Goal: Browse casually

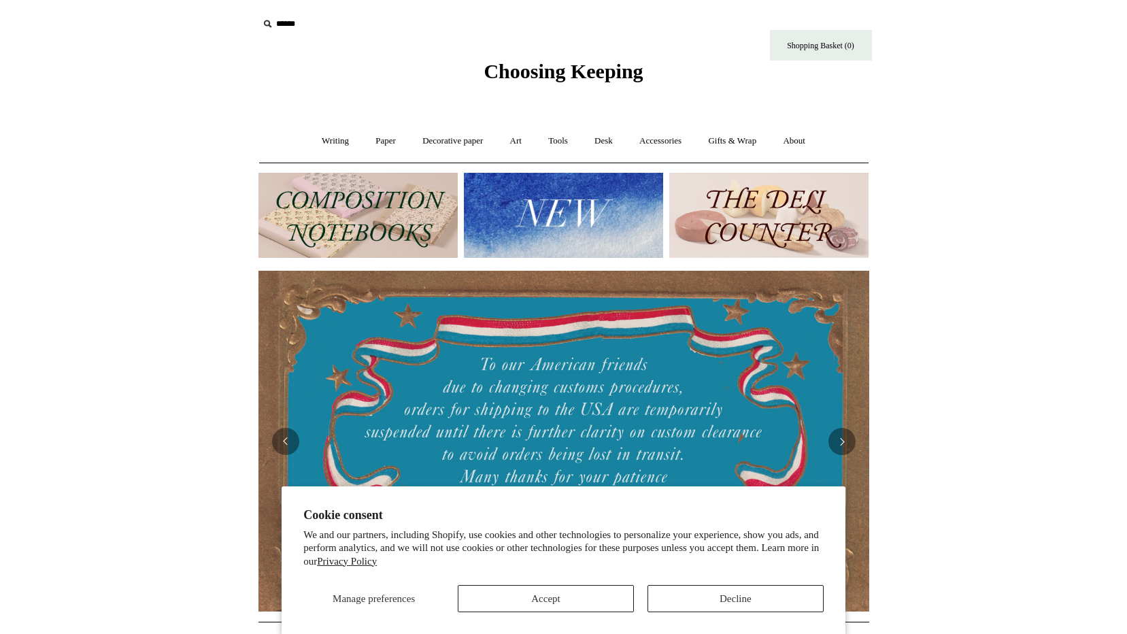
click at [556, 234] on img at bounding box center [563, 215] width 199 height 85
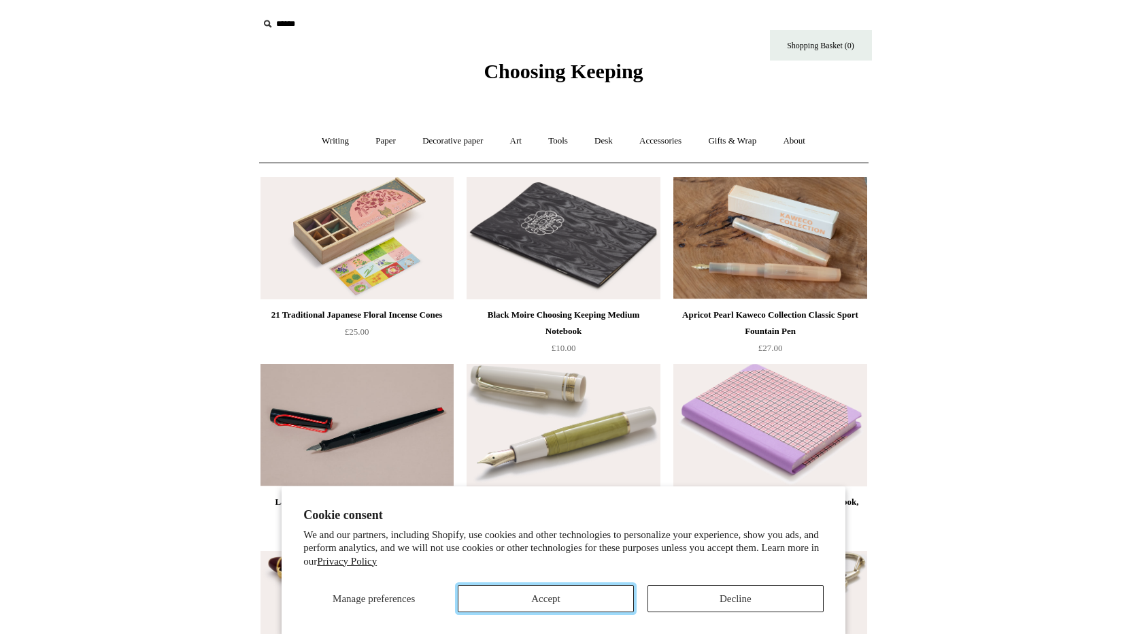
click at [583, 594] on button "Accept" at bounding box center [546, 598] width 176 height 27
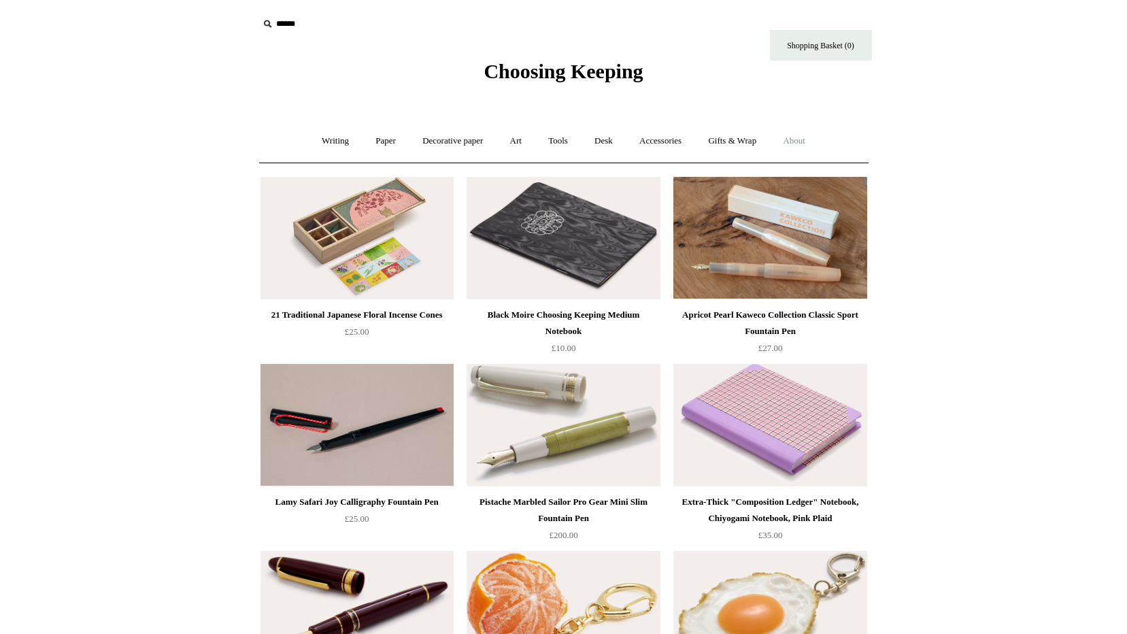
click at [800, 140] on link "About +" at bounding box center [793, 141] width 47 height 36
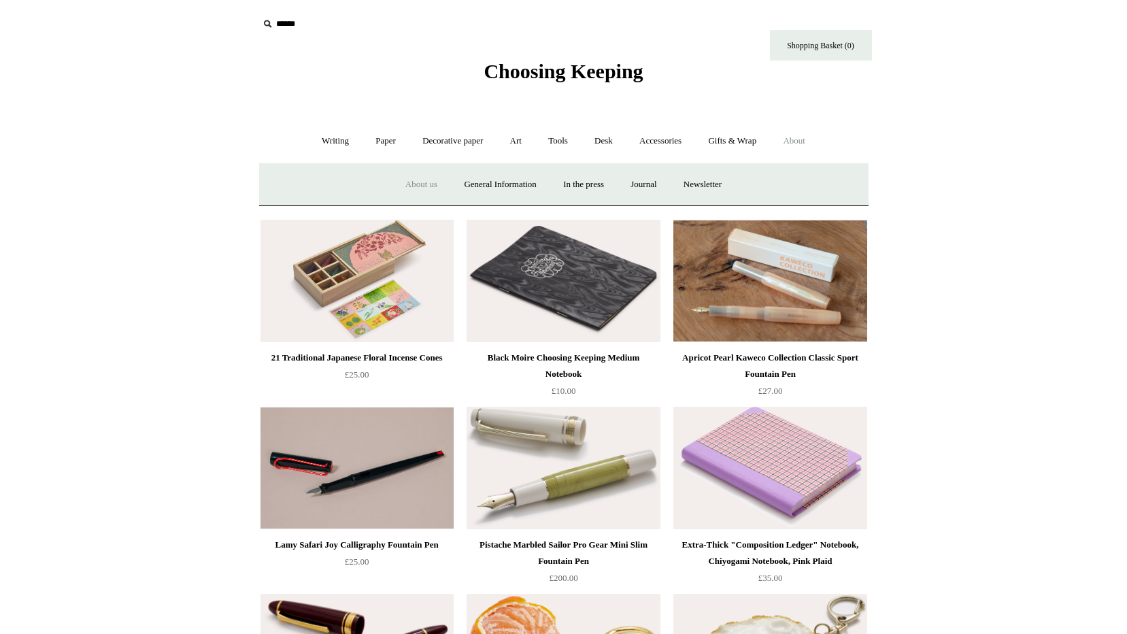
click at [406, 186] on link "About us" at bounding box center [421, 185] width 56 height 36
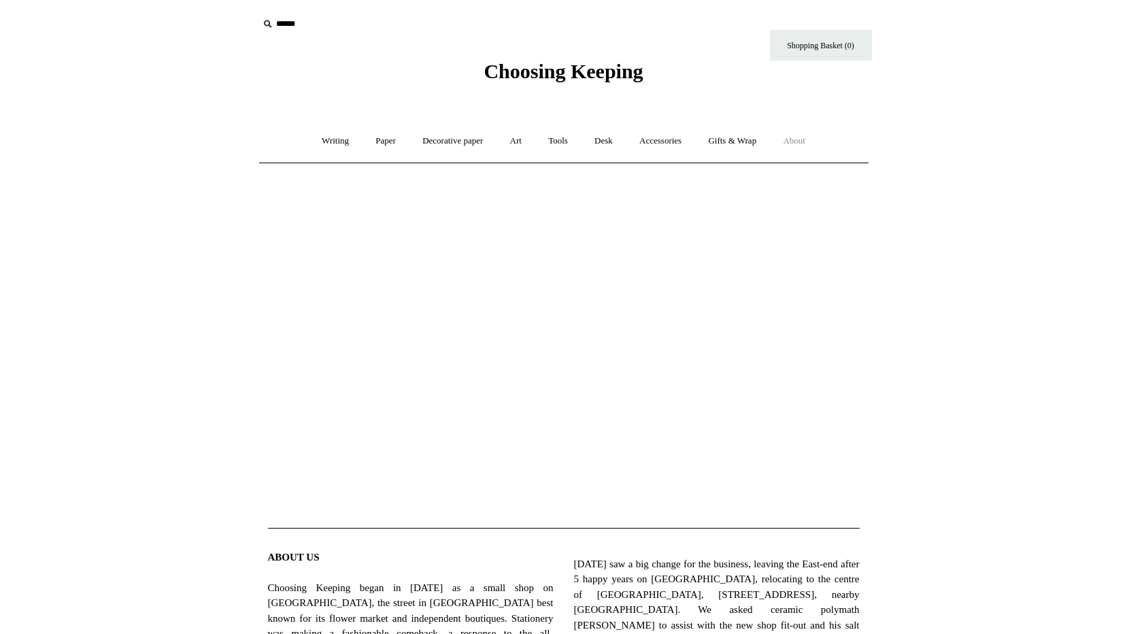
click at [810, 139] on link "About +" at bounding box center [793, 141] width 47 height 36
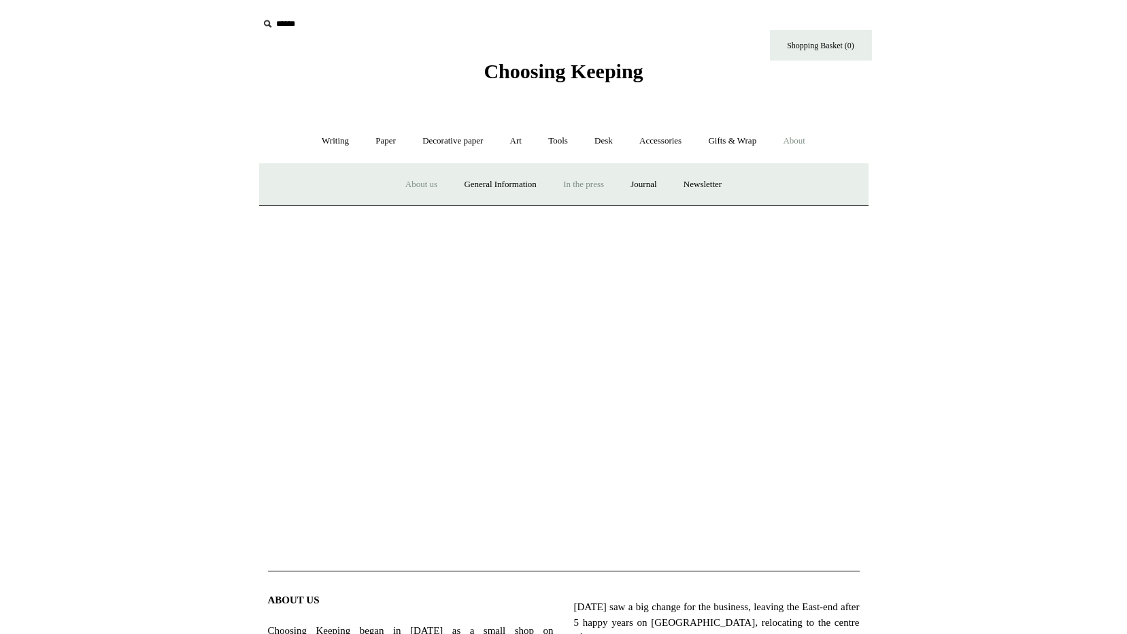
click at [596, 181] on link "In the press" at bounding box center [583, 185] width 65 height 36
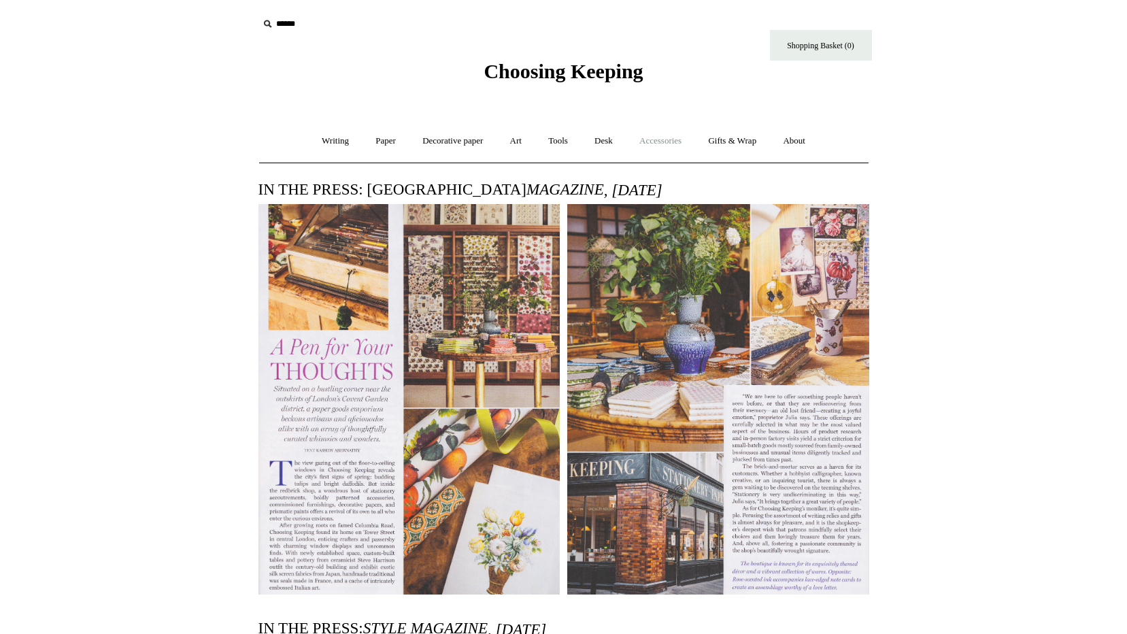
click at [663, 138] on link "Accessories +" at bounding box center [660, 141] width 67 height 36
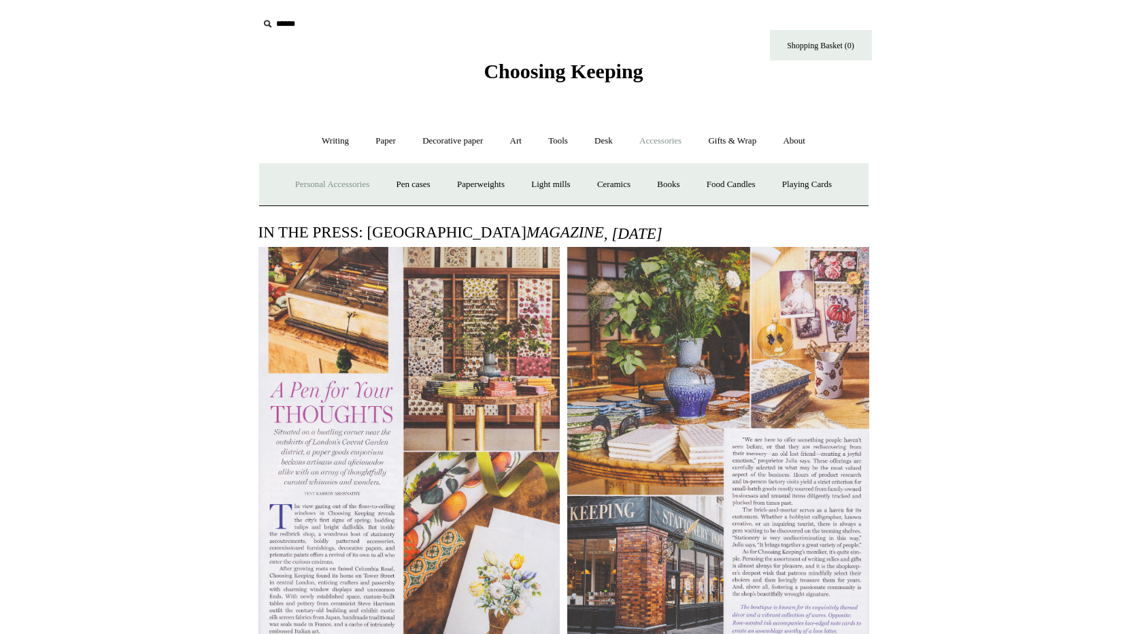
click at [339, 184] on link "Personal Accessories +" at bounding box center [332, 185] width 99 height 36
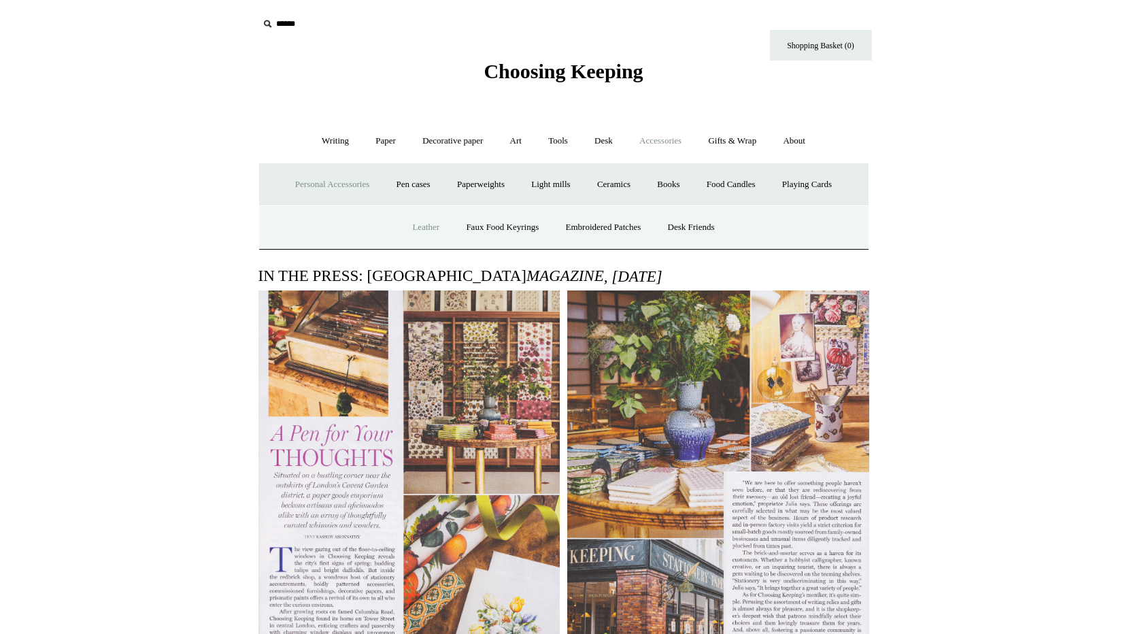
click at [424, 223] on link "Leather" at bounding box center [426, 227] width 52 height 36
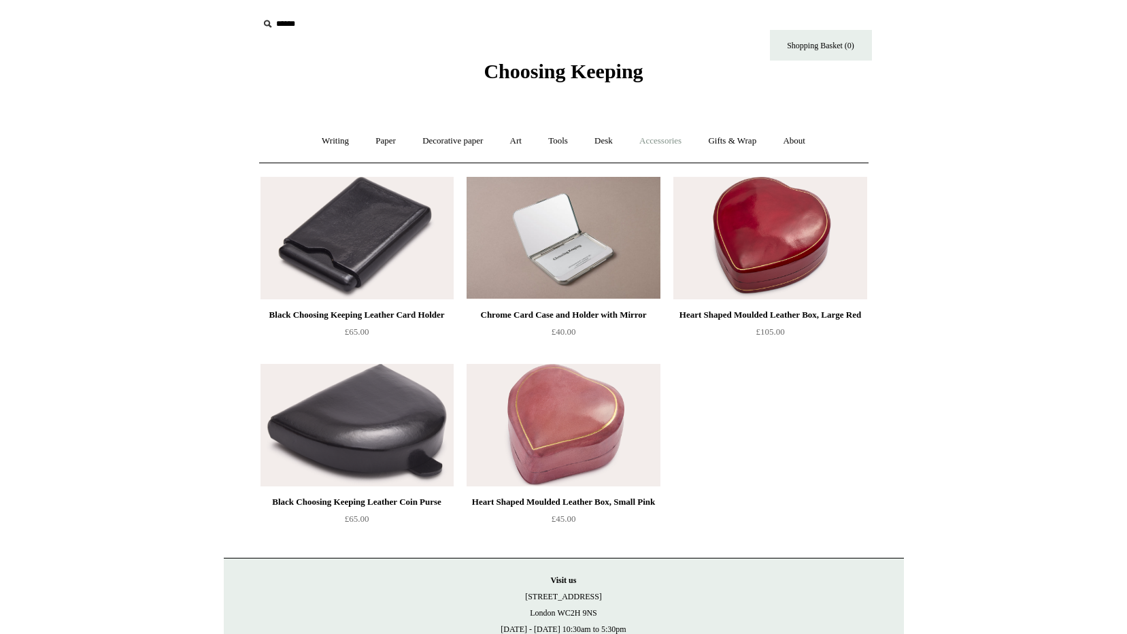
click at [667, 142] on link "Accessories +" at bounding box center [660, 141] width 67 height 36
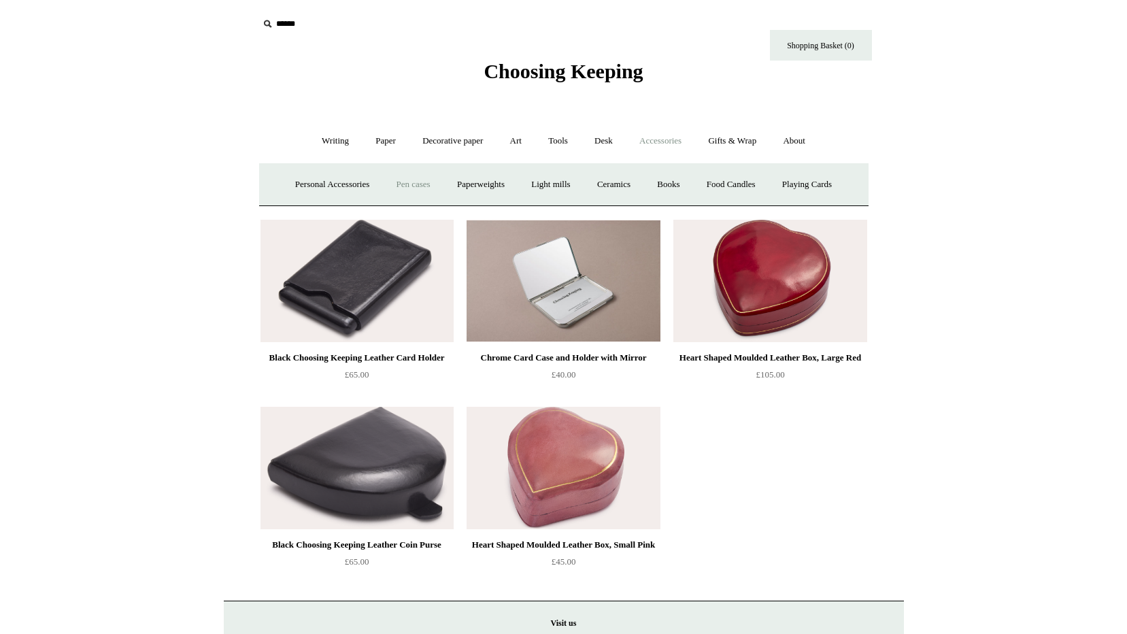
click at [403, 185] on link "Pen cases" at bounding box center [412, 185] width 58 height 36
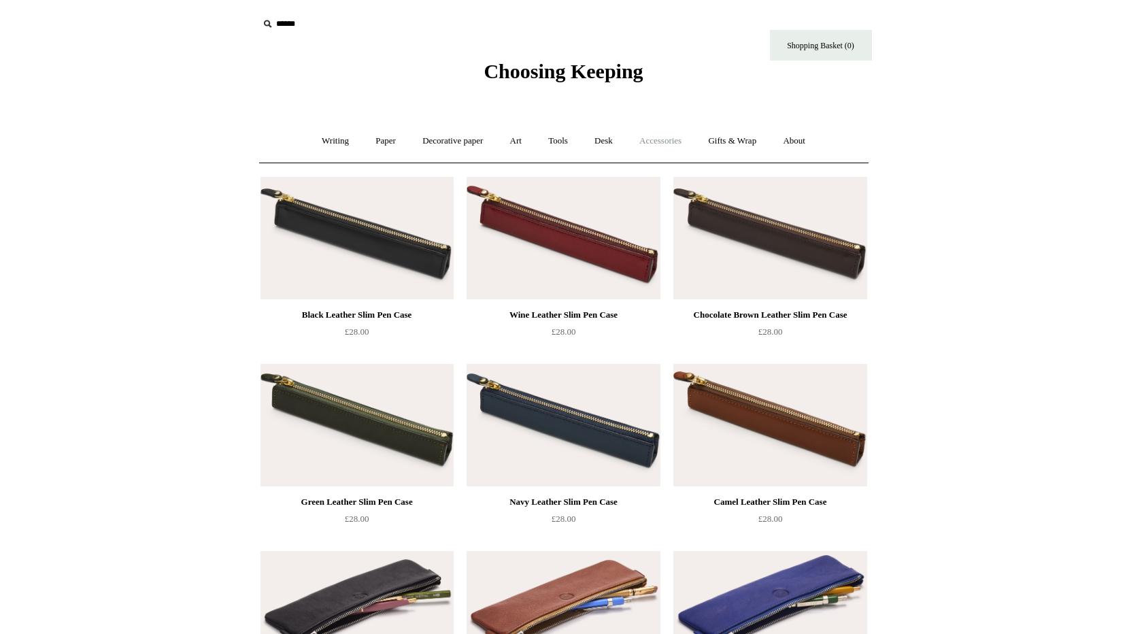
click at [653, 135] on link "Accessories +" at bounding box center [660, 141] width 67 height 36
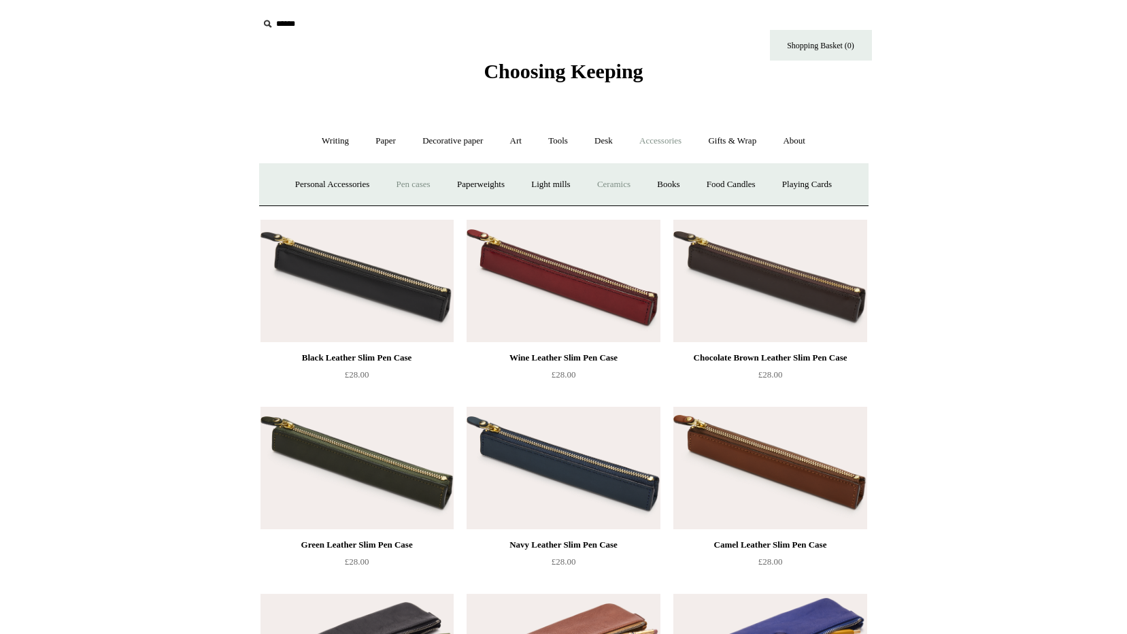
click at [603, 185] on link "Ceramics +" at bounding box center [614, 185] width 58 height 36
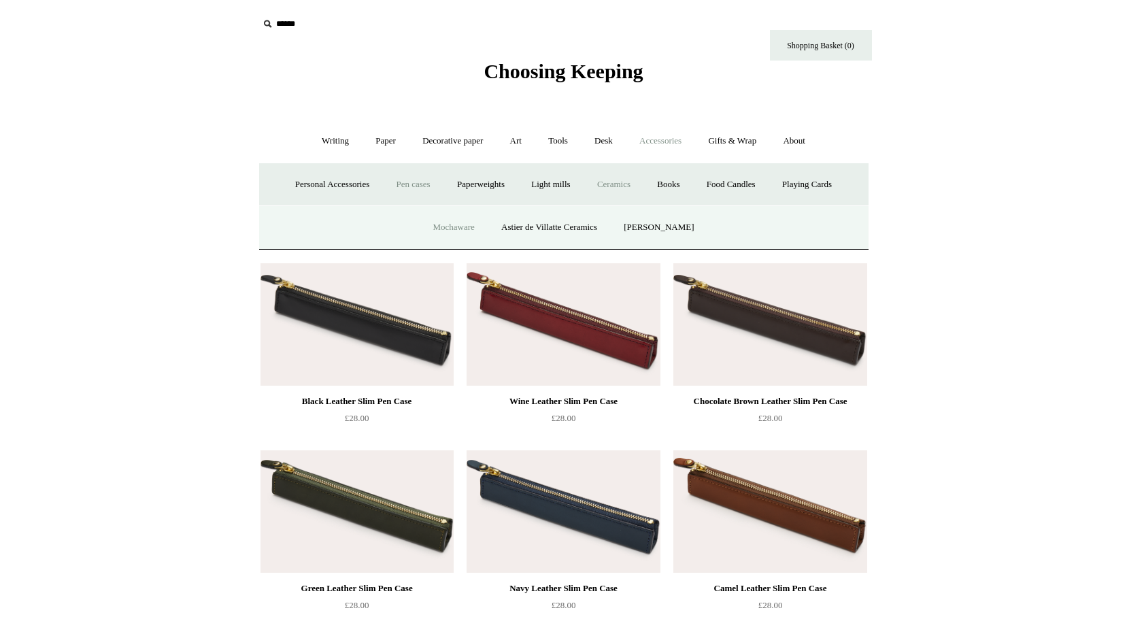
click at [466, 227] on link "Mochaware" at bounding box center [453, 227] width 66 height 36
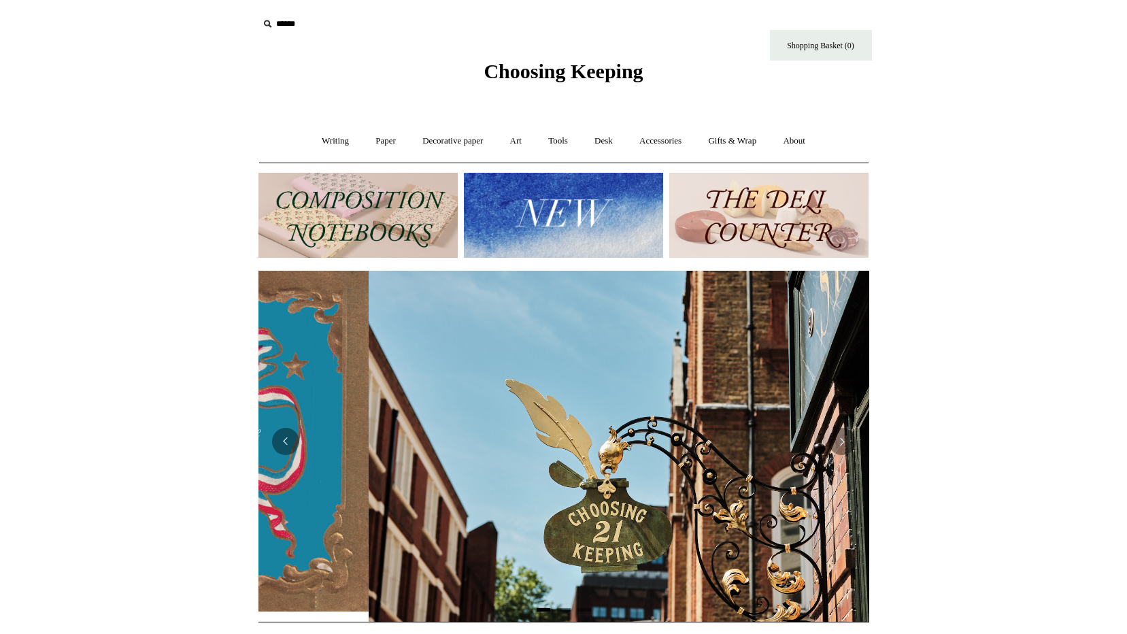
scroll to position [0, 611]
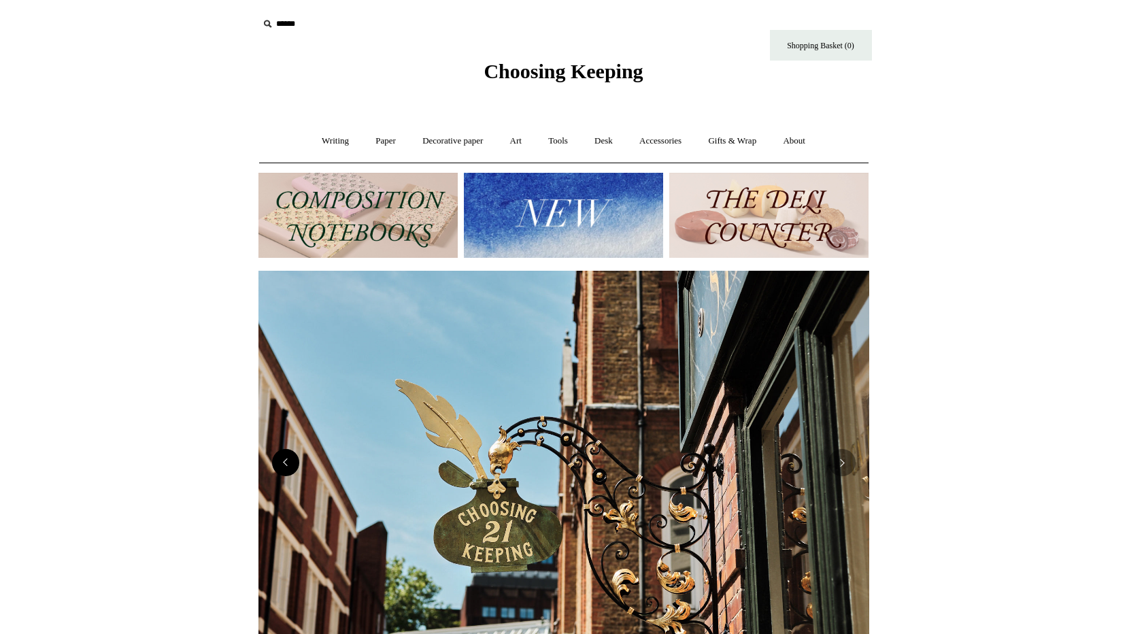
click at [284, 471] on button "Previous" at bounding box center [285, 462] width 27 height 27
click at [292, 468] on button "Previous" at bounding box center [285, 462] width 27 height 27
click at [283, 462] on button "Previous" at bounding box center [285, 462] width 27 height 27
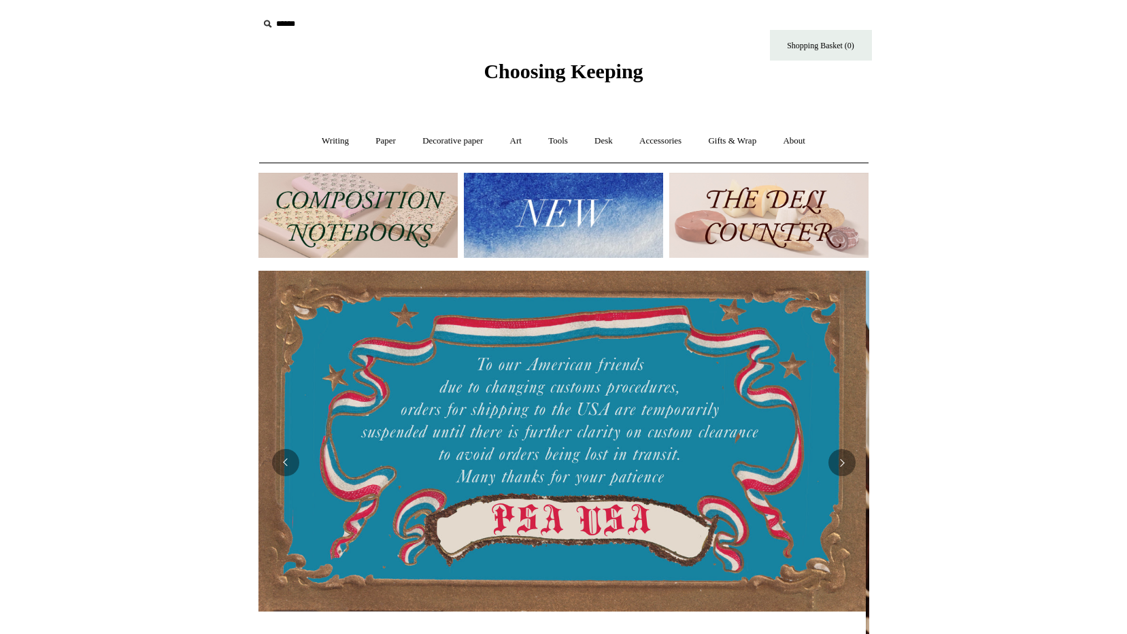
scroll to position [0, 0]
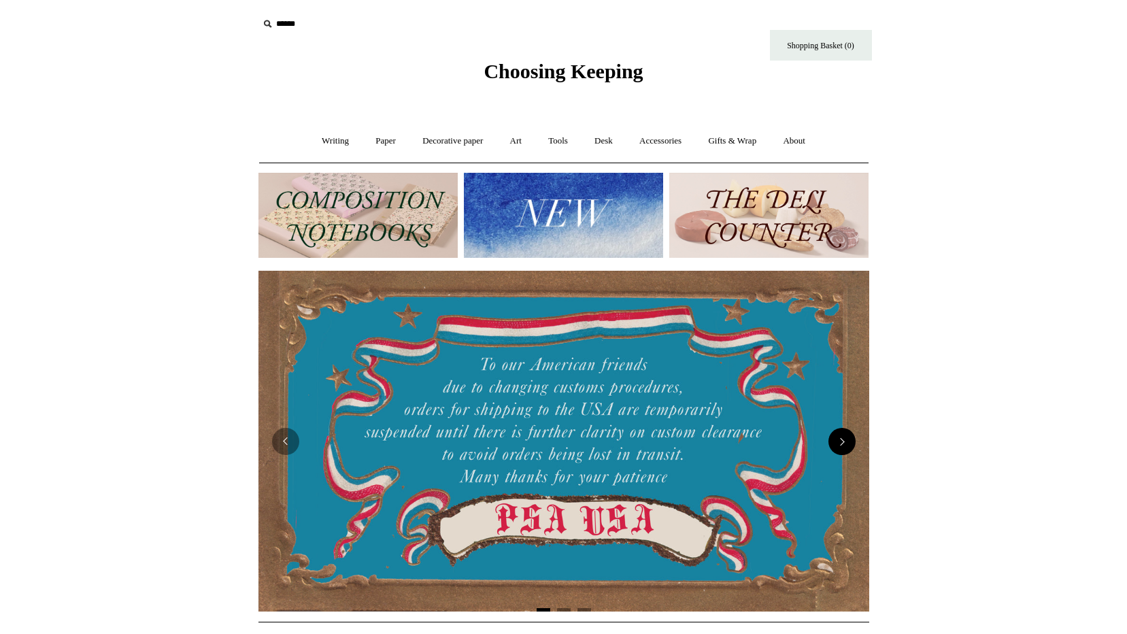
click at [837, 443] on button "Next" at bounding box center [841, 441] width 27 height 27
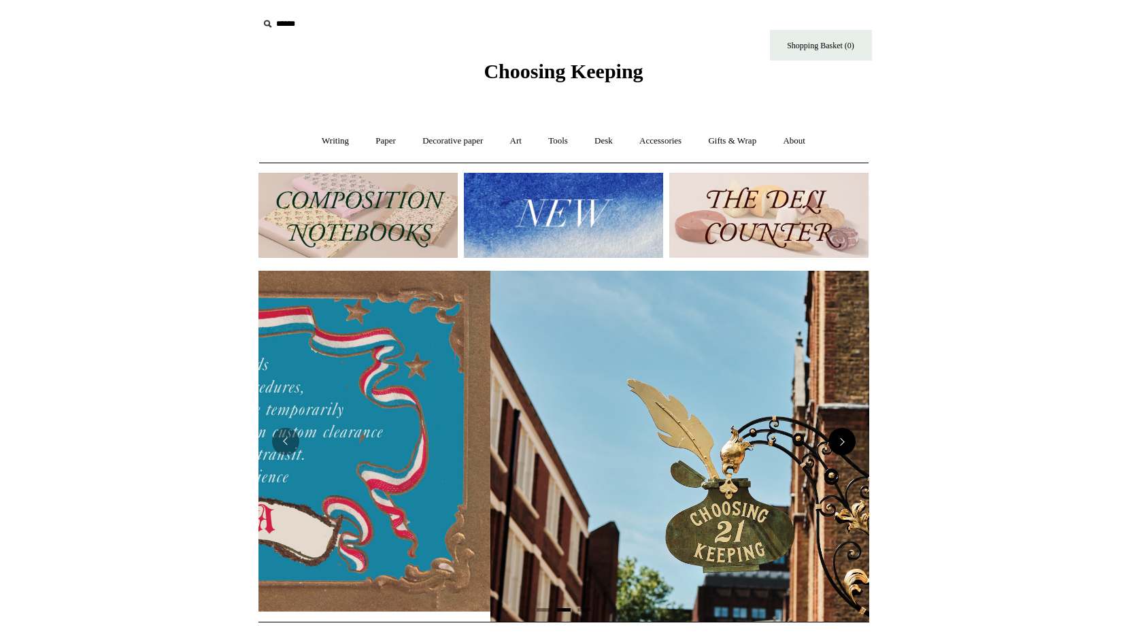
scroll to position [0, 611]
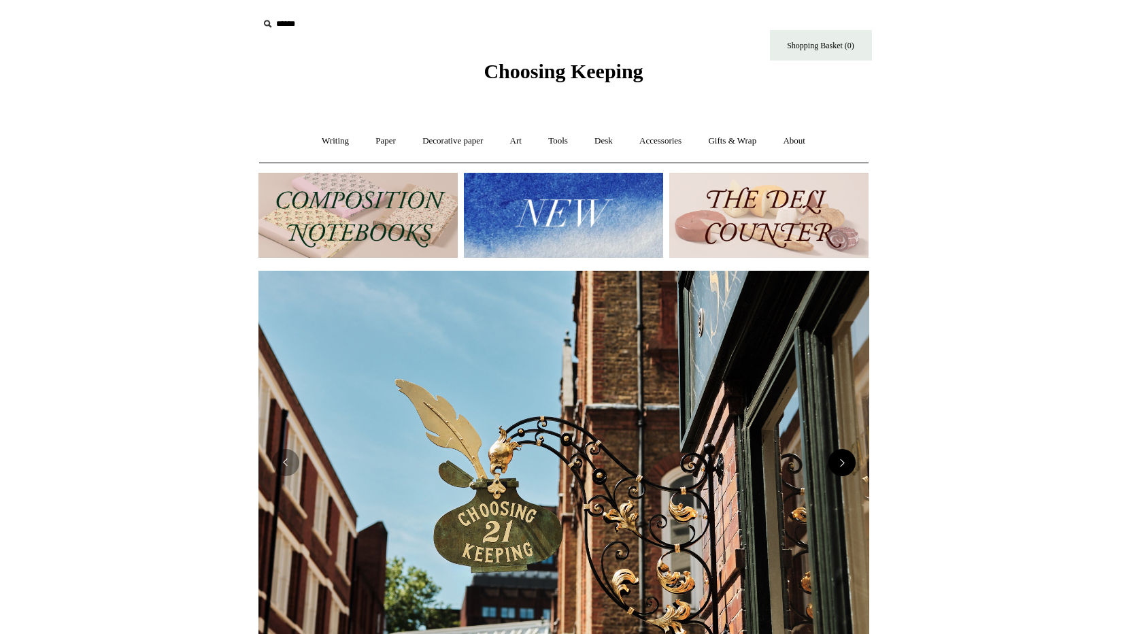
click at [837, 443] on img at bounding box center [563, 462] width 611 height 383
click at [844, 461] on button "Next" at bounding box center [841, 462] width 27 height 27
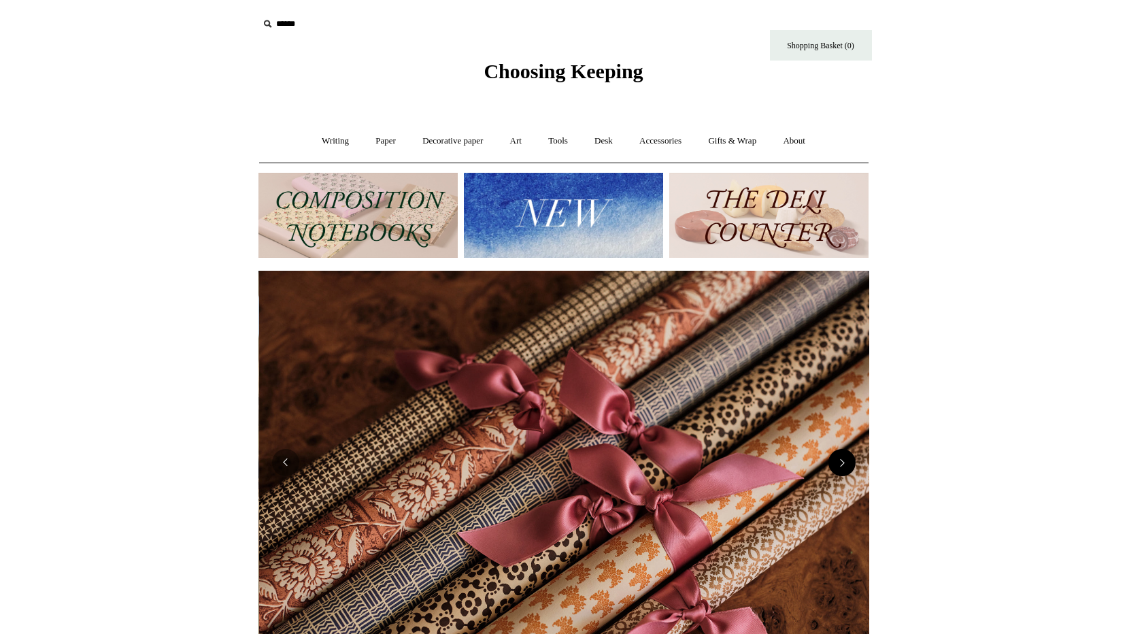
scroll to position [0, 1221]
click at [842, 461] on button "Next" at bounding box center [841, 462] width 27 height 27
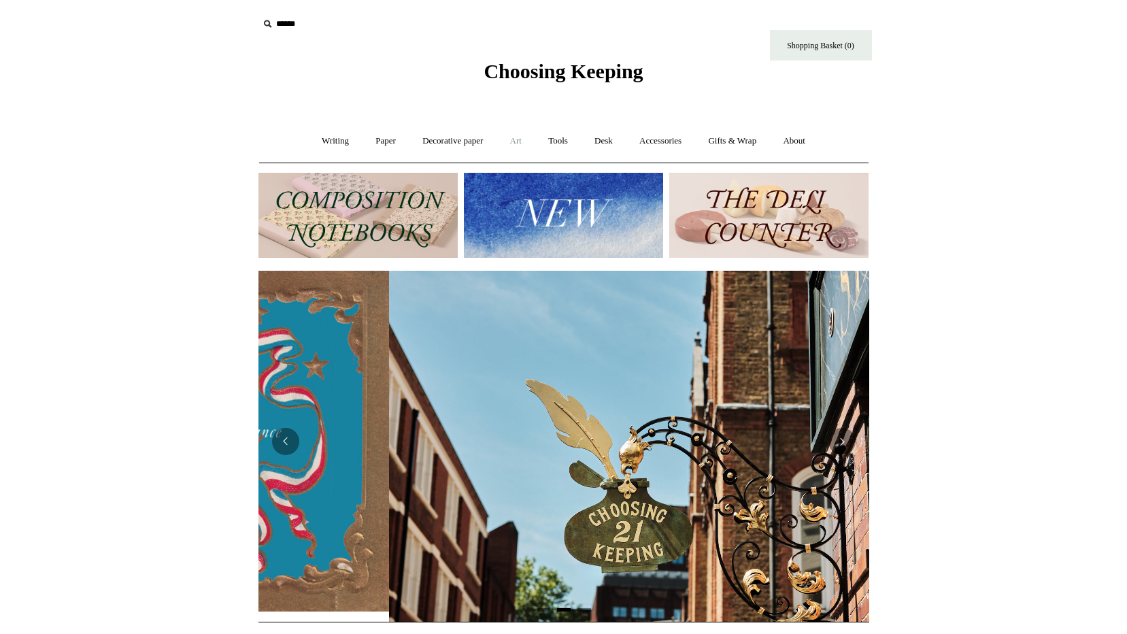
scroll to position [0, 611]
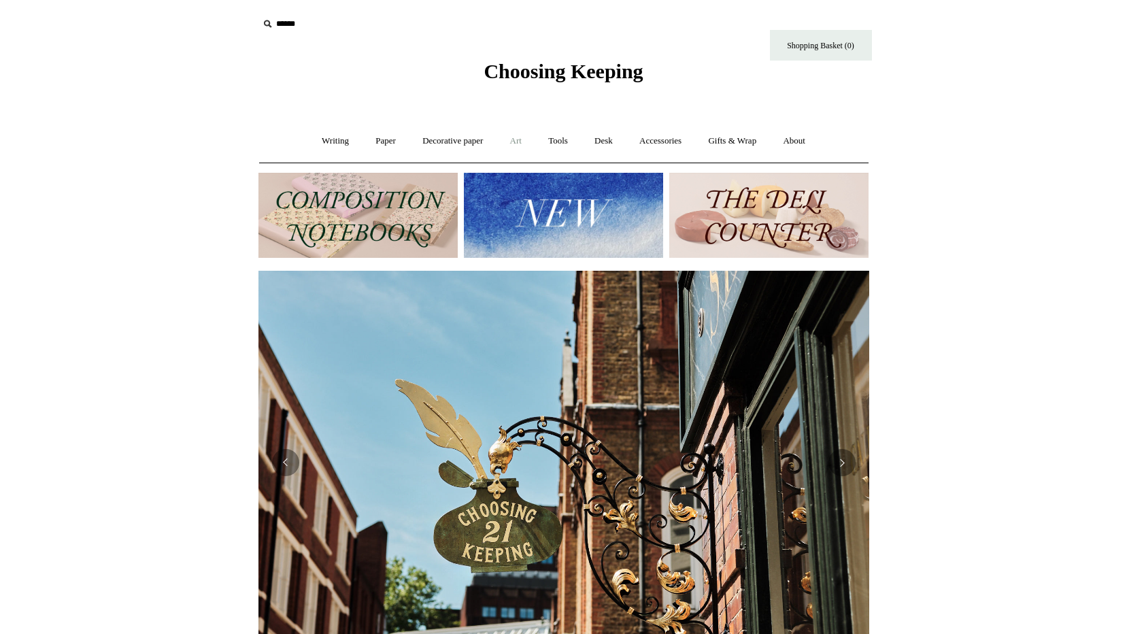
click at [513, 142] on link "Art +" at bounding box center [516, 141] width 36 height 36
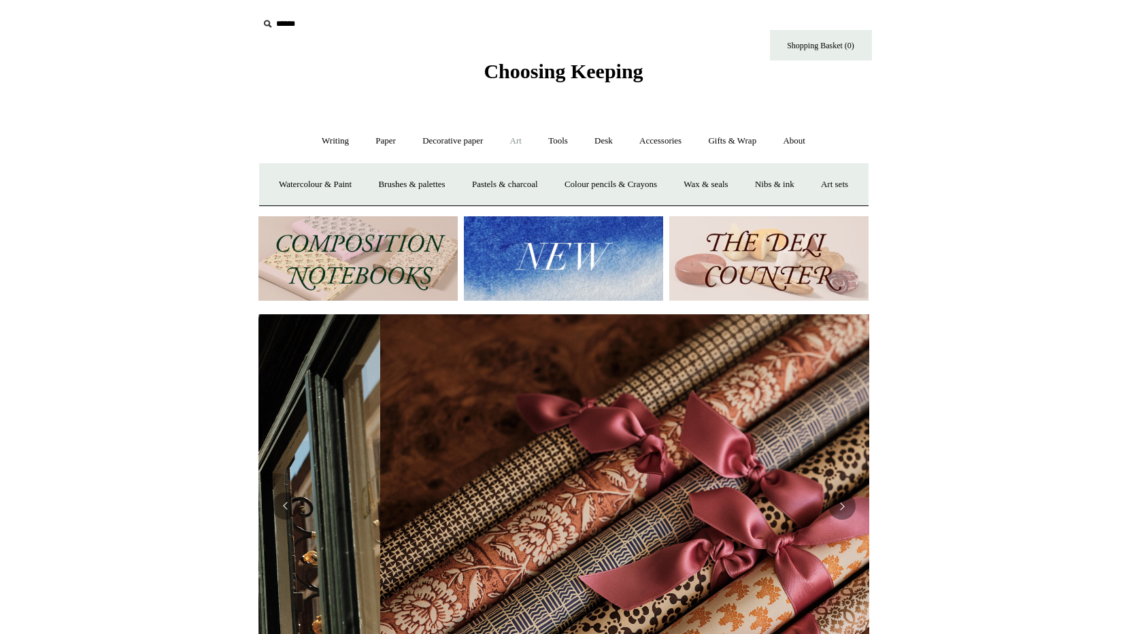
scroll to position [0, 1221]
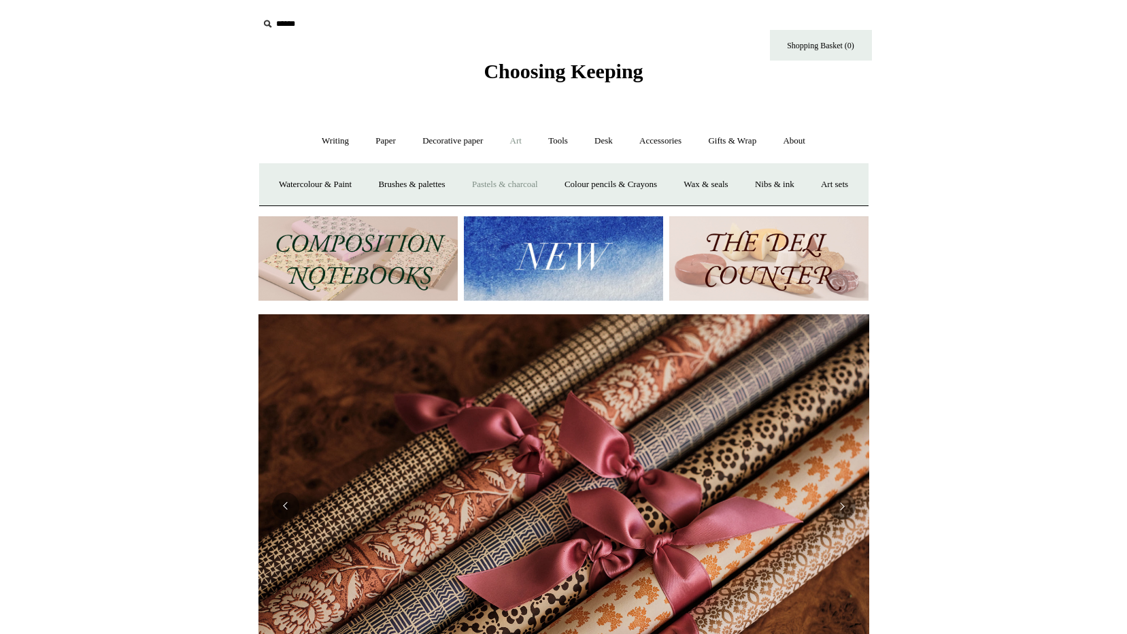
click at [525, 182] on link "Pastels & charcoal" at bounding box center [505, 185] width 90 height 36
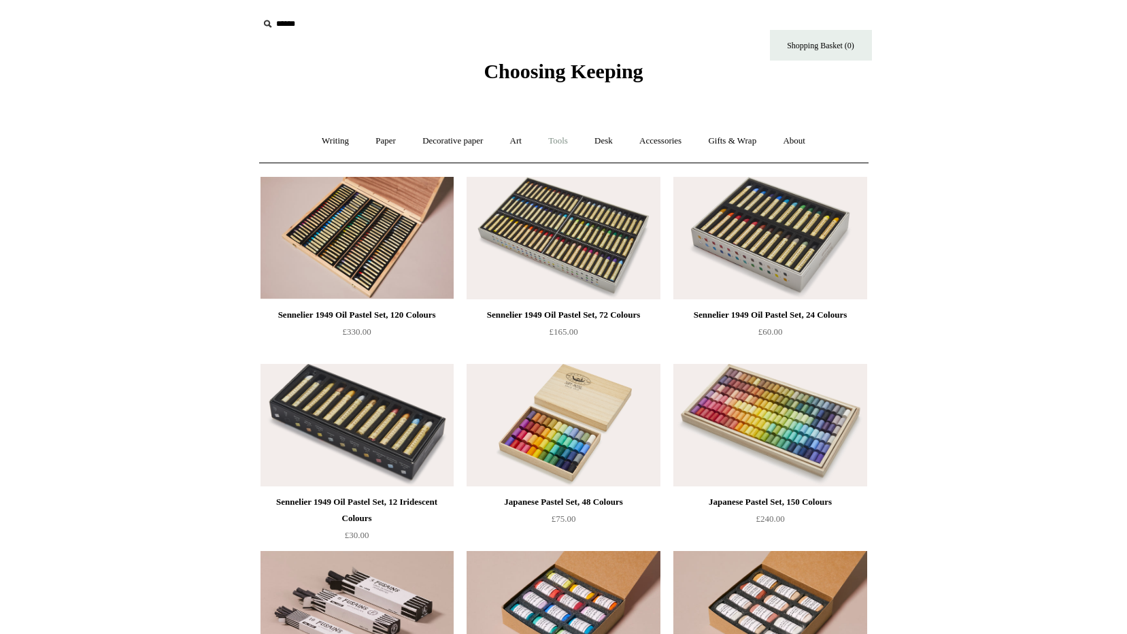
click at [558, 140] on link "Tools +" at bounding box center [558, 141] width 44 height 36
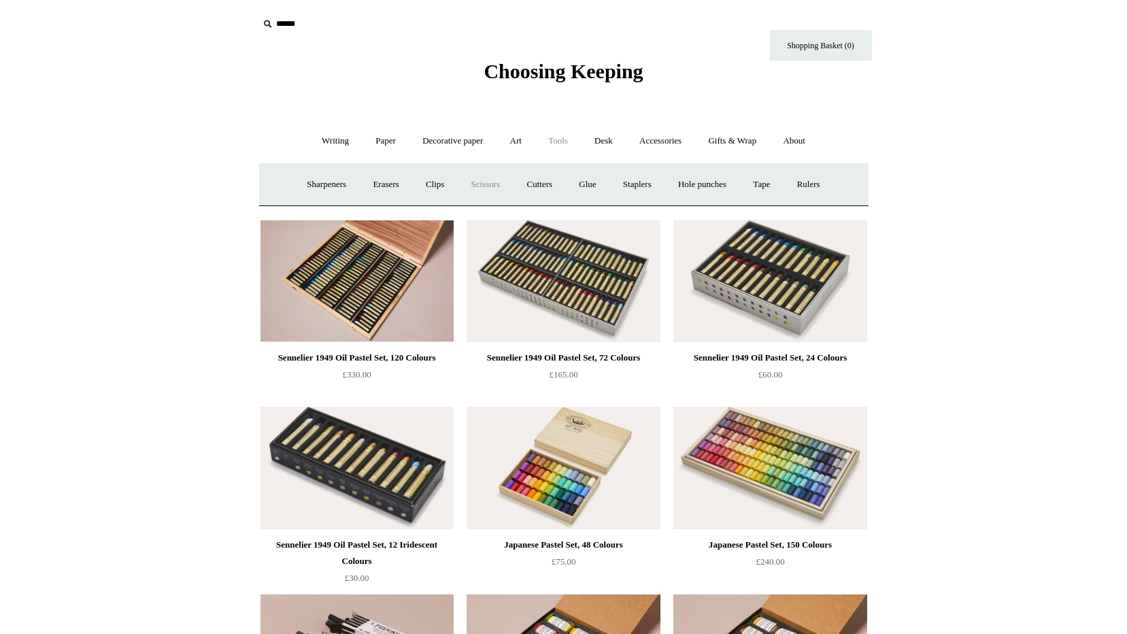
click at [484, 186] on link "Scissors" at bounding box center [486, 185] width 54 height 36
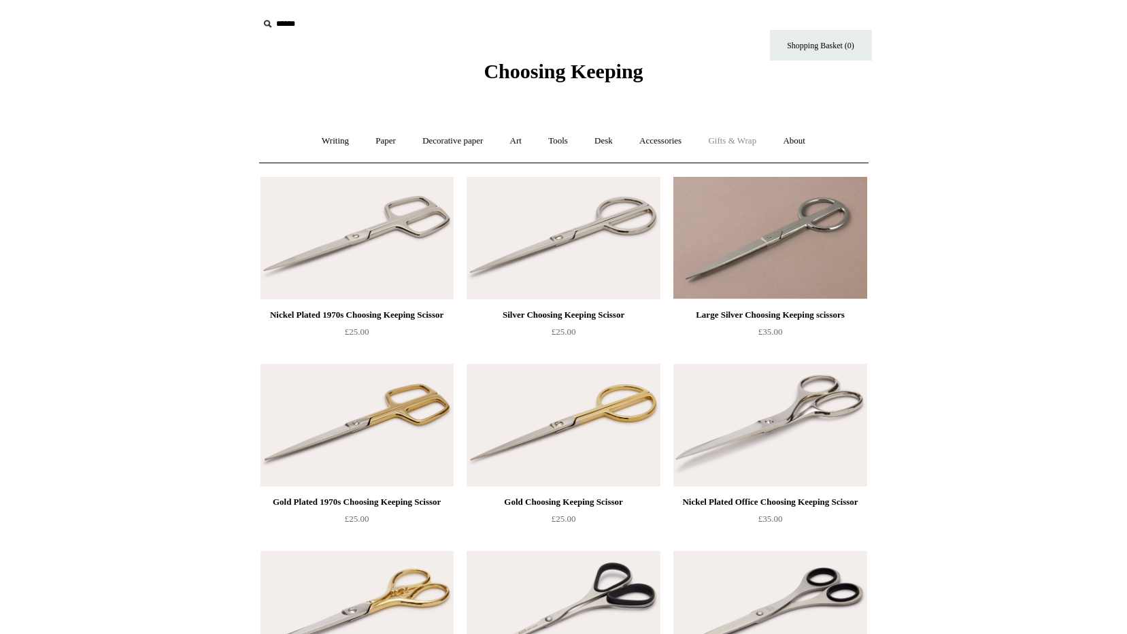
click at [742, 138] on link "Gifts & Wrap +" at bounding box center [732, 141] width 73 height 36
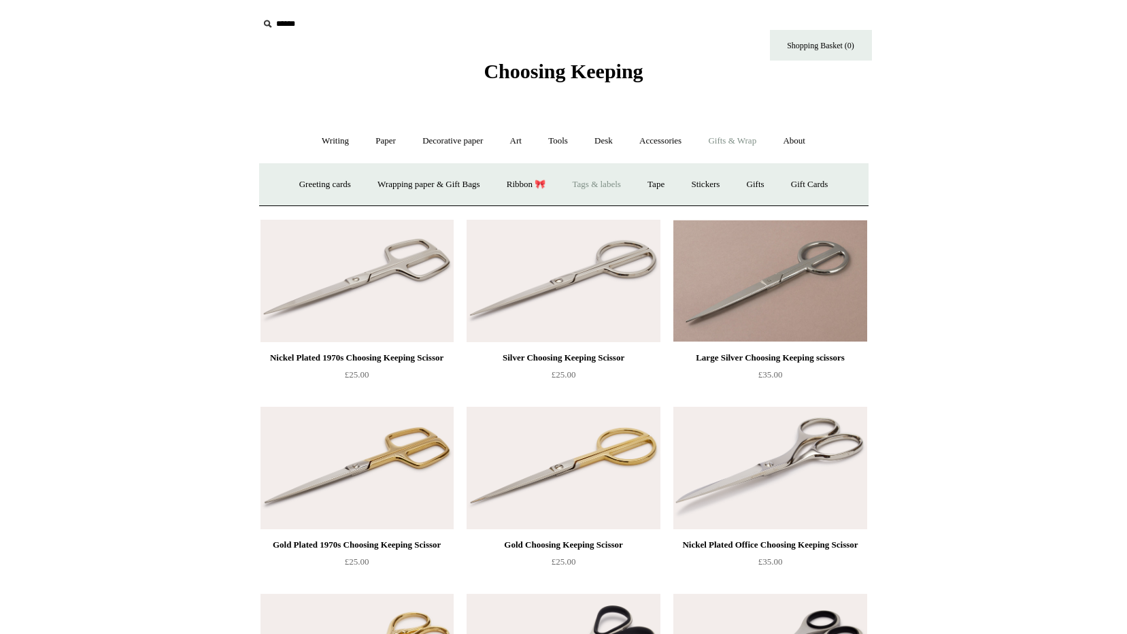
click at [606, 186] on link "Tags & labels" at bounding box center [596, 185] width 73 height 36
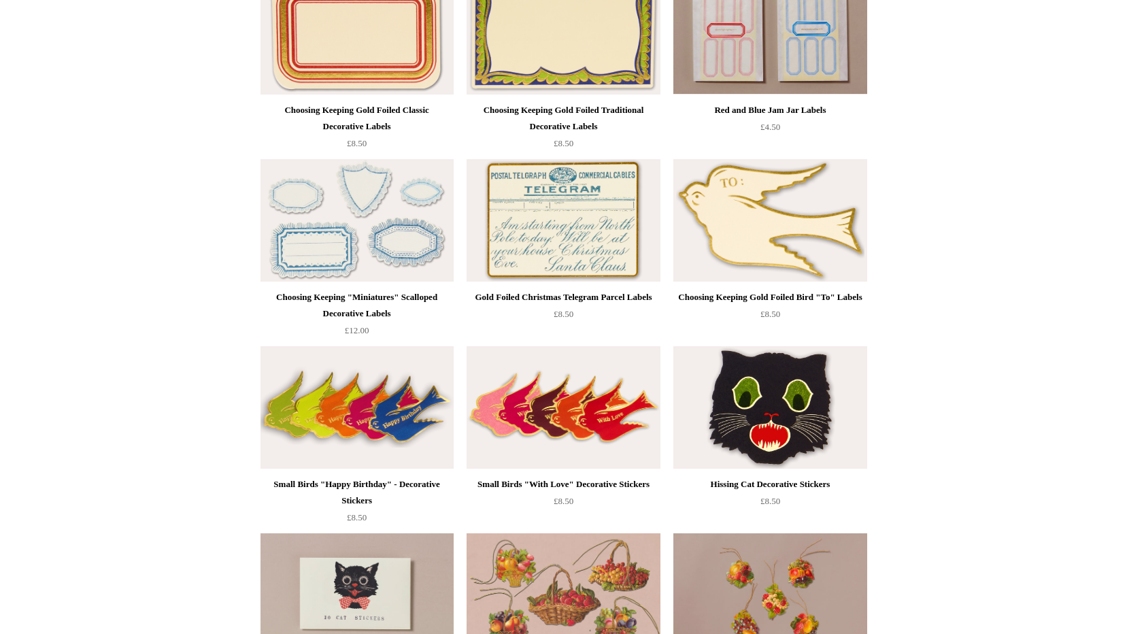
scroll to position [68, 0]
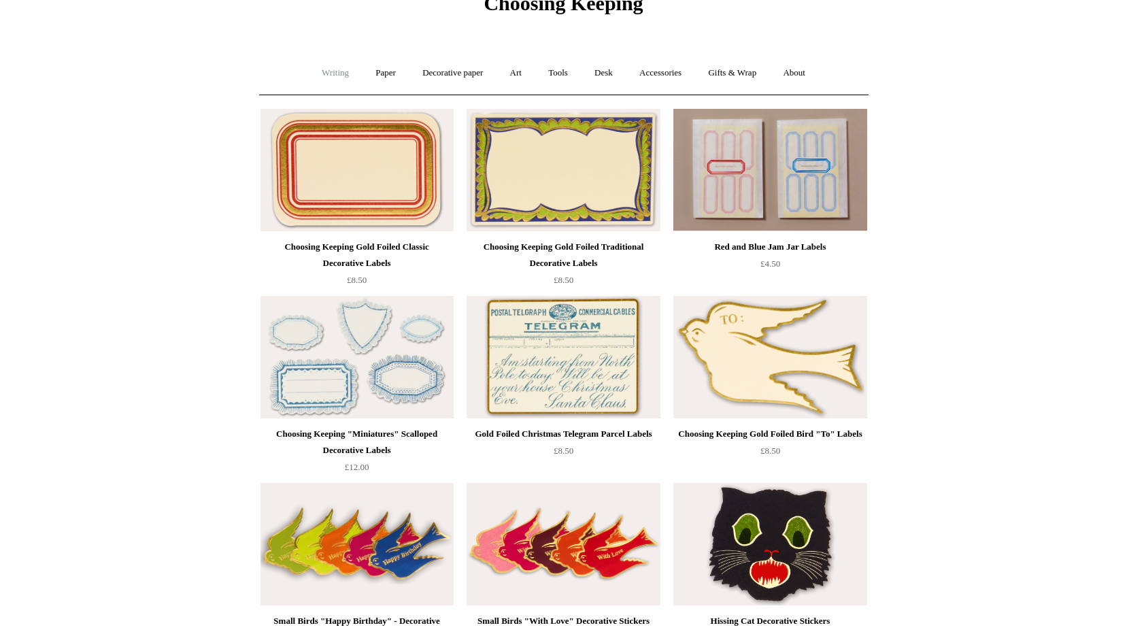
click at [324, 70] on link "Writing +" at bounding box center [335, 73] width 52 height 36
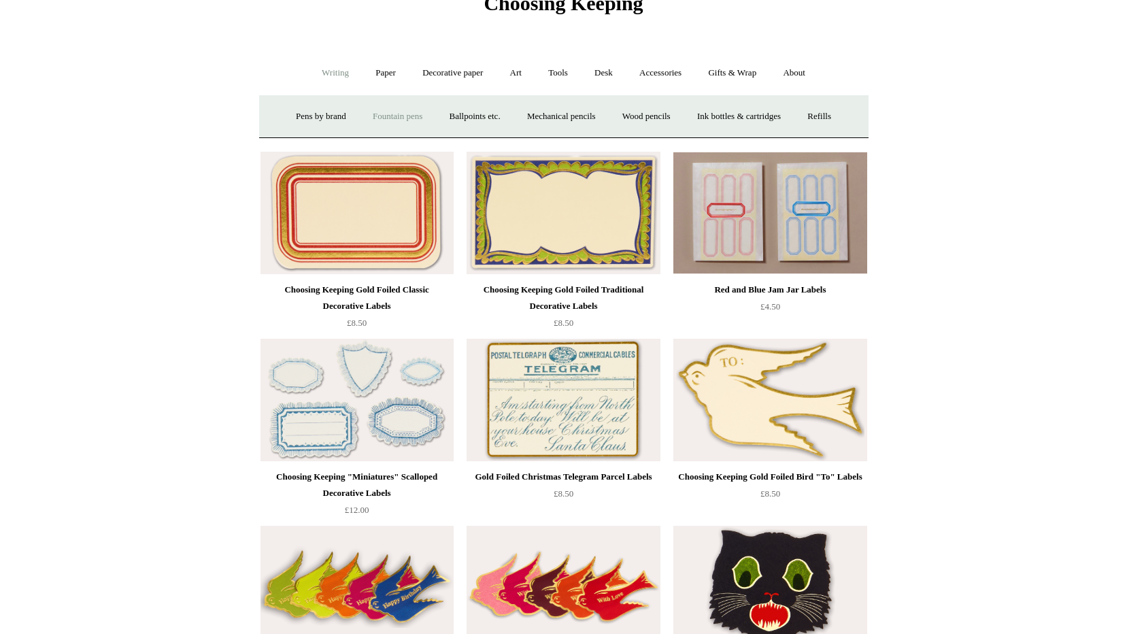
click at [391, 116] on link "Fountain pens +" at bounding box center [397, 117] width 74 height 36
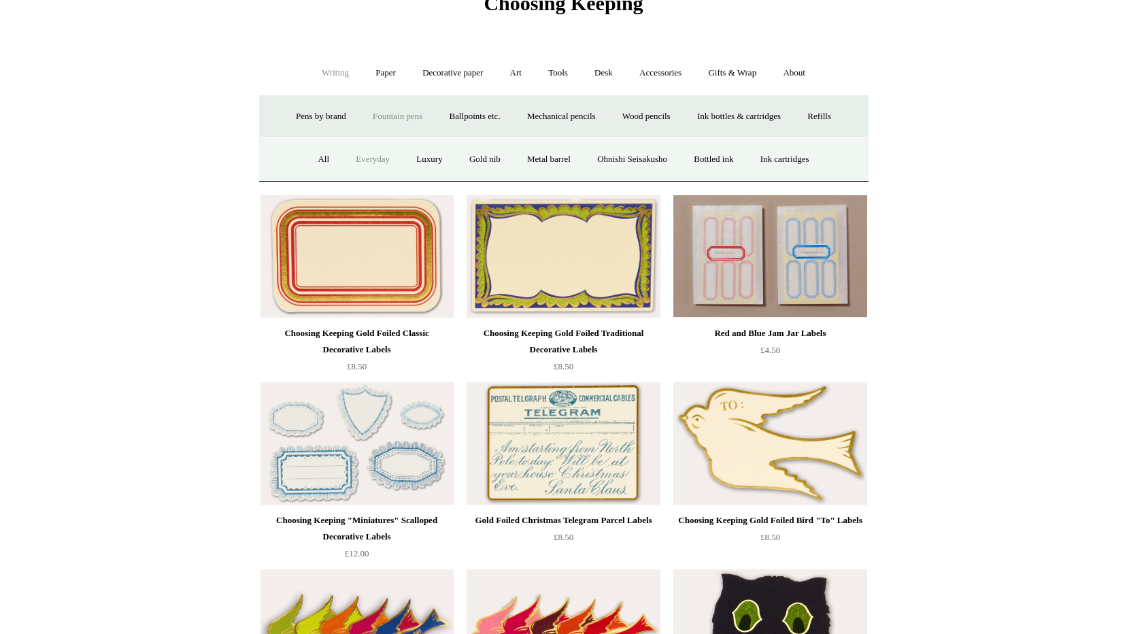
click at [373, 163] on link "Everyday" at bounding box center [372, 159] width 58 height 36
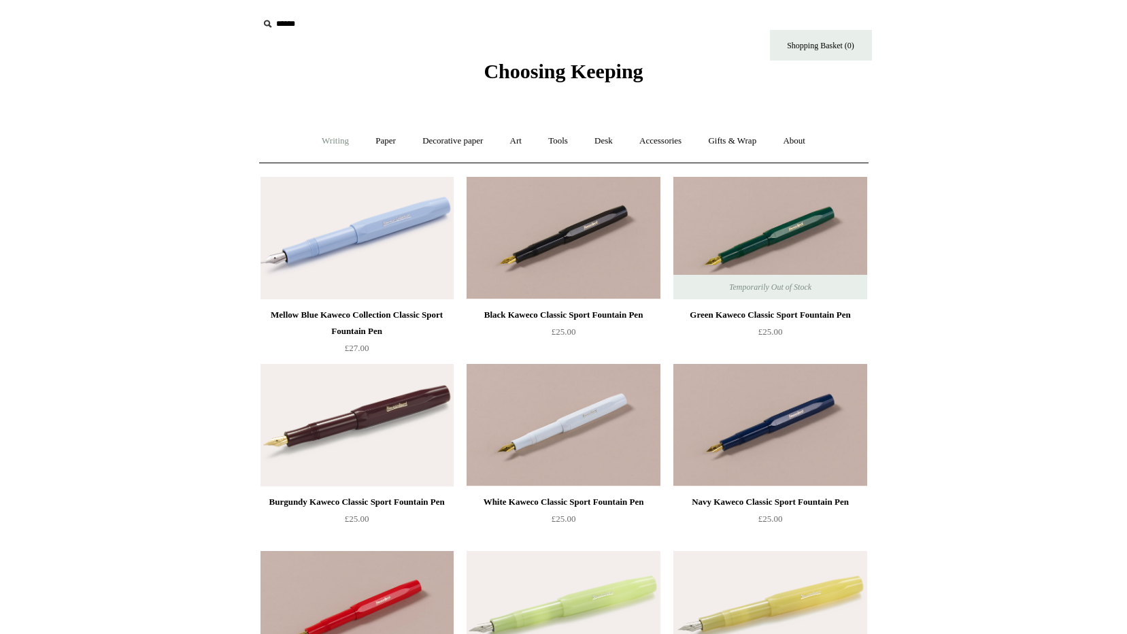
click at [333, 139] on link "Writing +" at bounding box center [335, 141] width 52 height 36
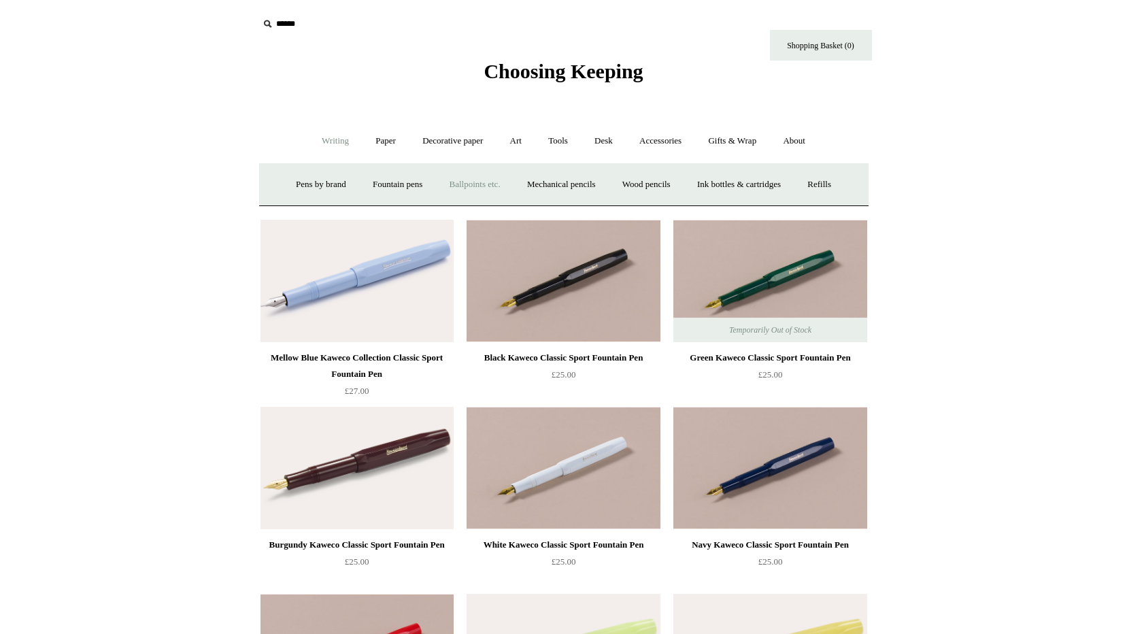
click at [464, 184] on link "Ballpoints etc. +" at bounding box center [474, 185] width 75 height 36
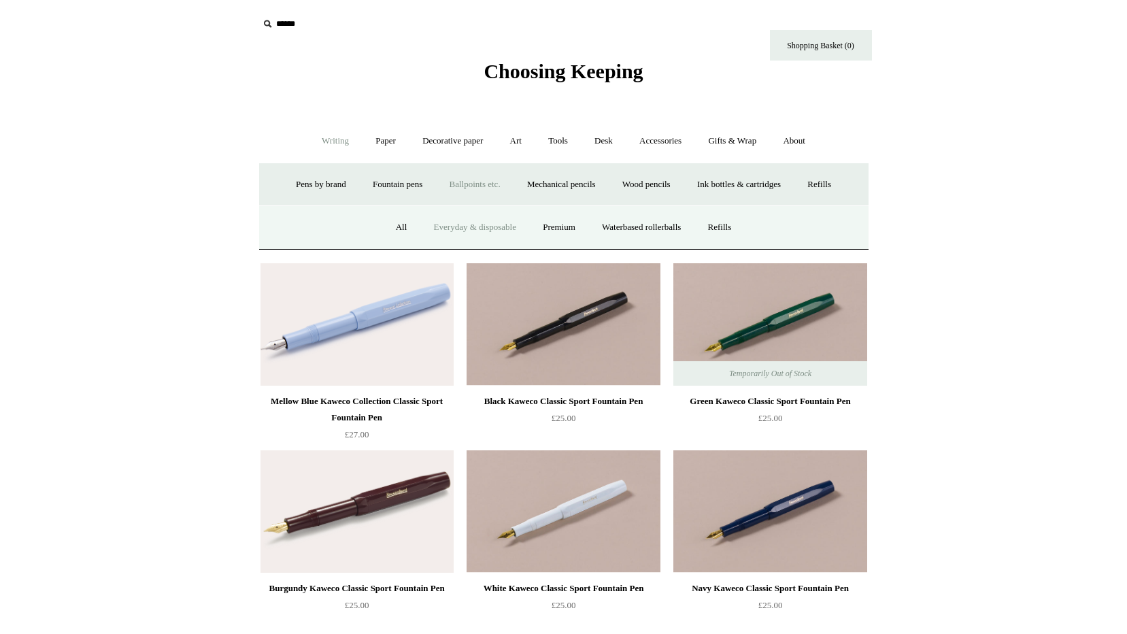
click at [471, 223] on link "Everyday & disposable" at bounding box center [475, 227] width 107 height 36
